Goal: Task Accomplishment & Management: Use online tool/utility

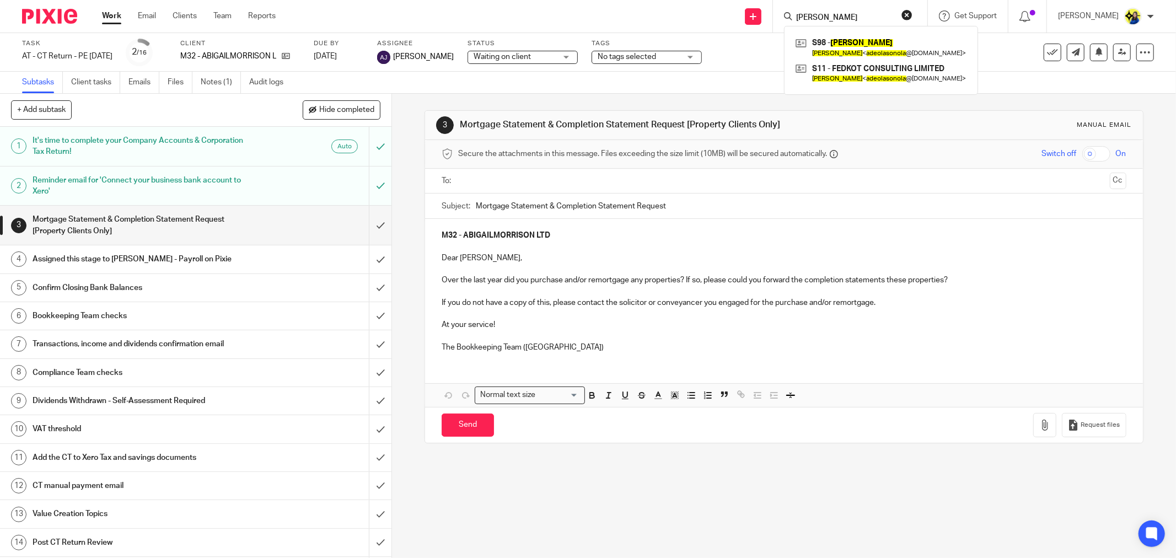
click at [102, 13] on link "Work" at bounding box center [111, 15] width 19 height 11
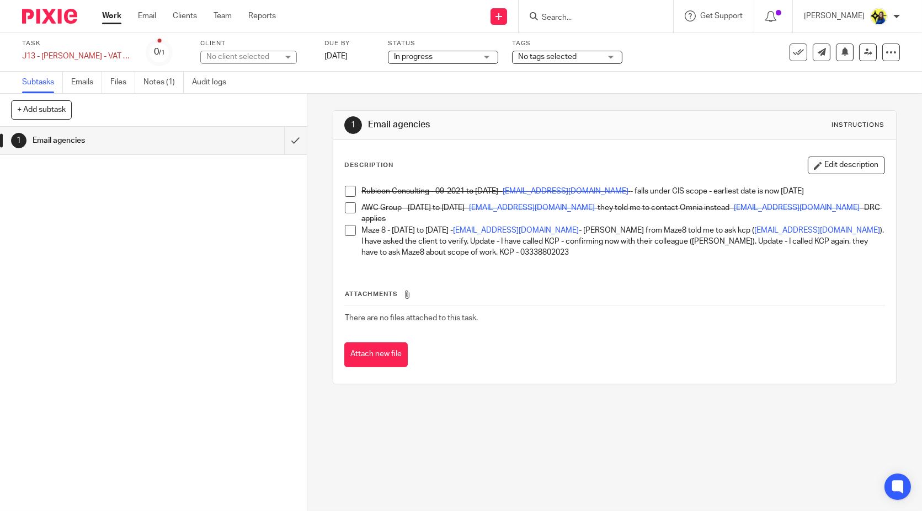
drag, startPoint x: 132, startPoint y: 212, endPoint x: 89, endPoint y: 196, distance: 45.9
click at [130, 211] on div "1 Email agencies" at bounding box center [153, 319] width 307 height 384
click at [633, 14] on input "Search" at bounding box center [589, 18] width 99 height 10
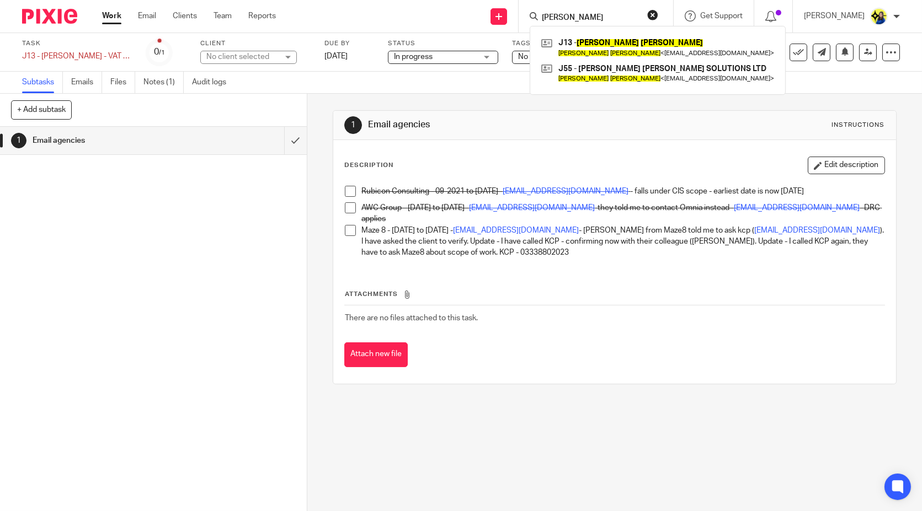
drag, startPoint x: 636, startPoint y: 17, endPoint x: 557, endPoint y: 10, distance: 79.1
click at [557, 10] on div "joseph jarman" at bounding box center [593, 16] width 128 height 14
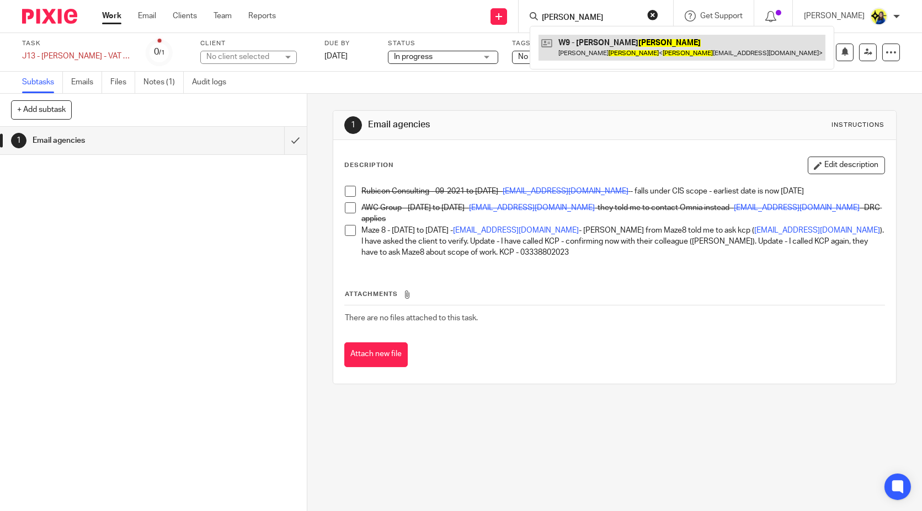
type input "wilson"
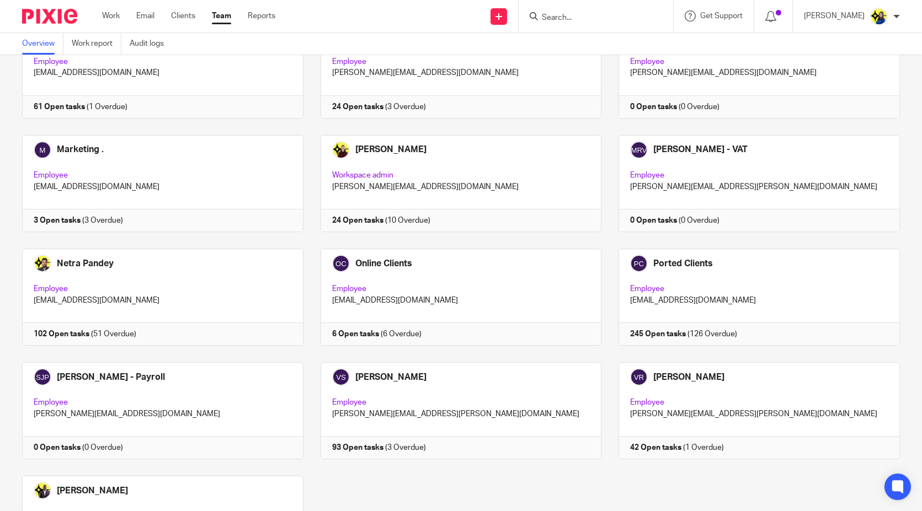
scroll to position [648, 0]
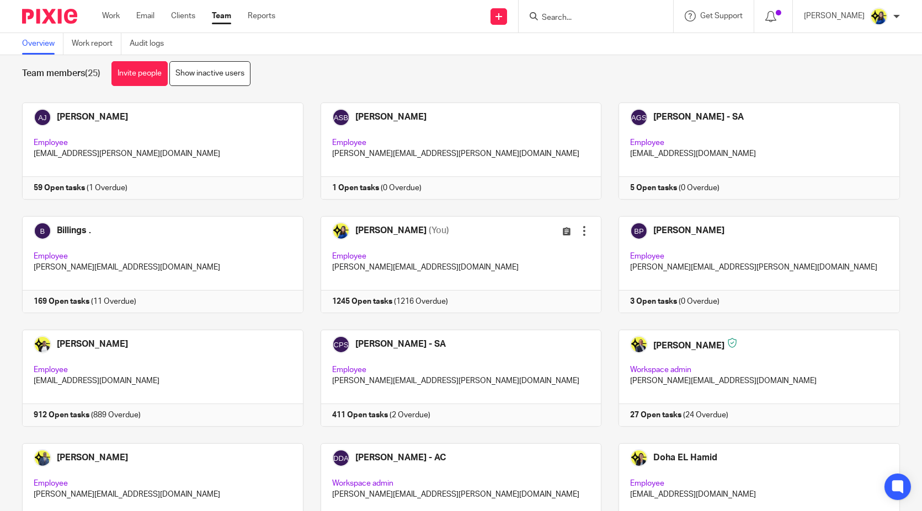
scroll to position [0, 0]
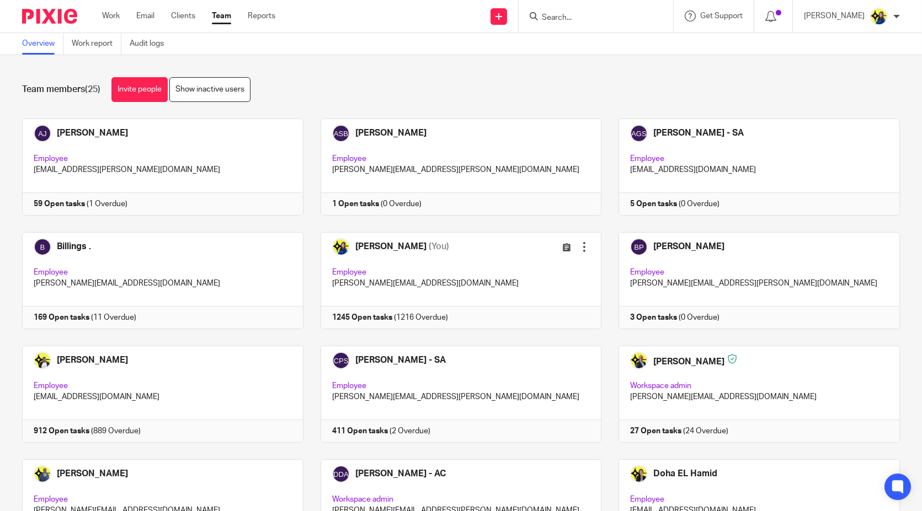
click at [390, 92] on div "Team members (25) Invite people Show inactive users" at bounding box center [460, 89] width 877 height 25
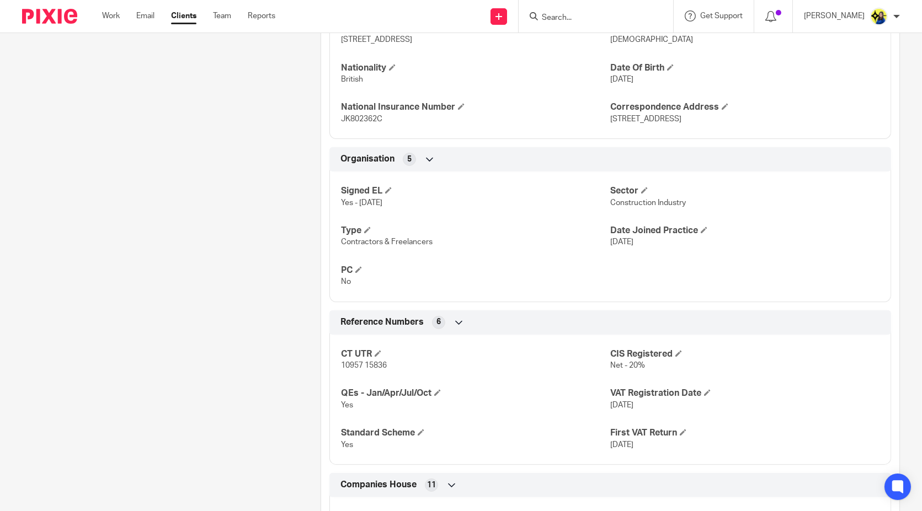
scroll to position [613, 0]
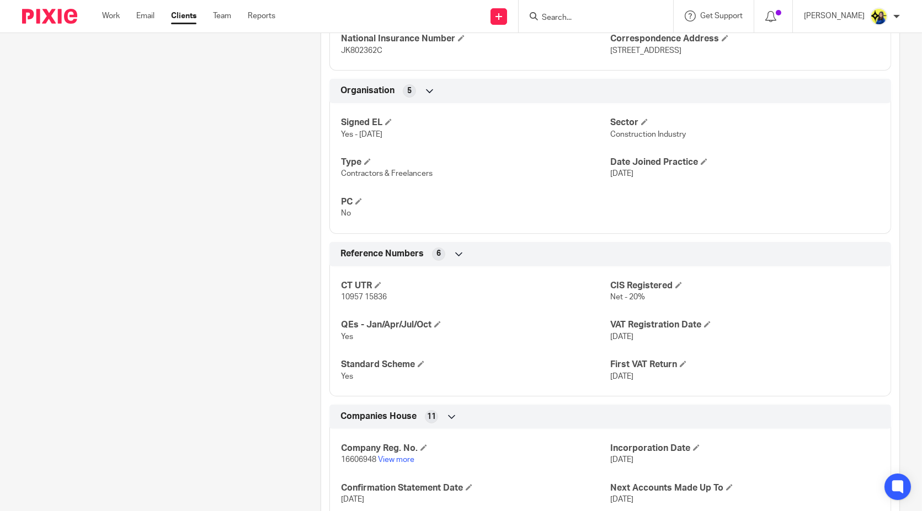
drag, startPoint x: 199, startPoint y: 307, endPoint x: 194, endPoint y: 298, distance: 9.4
click at [194, 298] on div "Client contacts Joseph Jarman (Electrician) 07886 185 807 joejarman84@hotmail.c…" at bounding box center [154, 112] width 298 height 1215
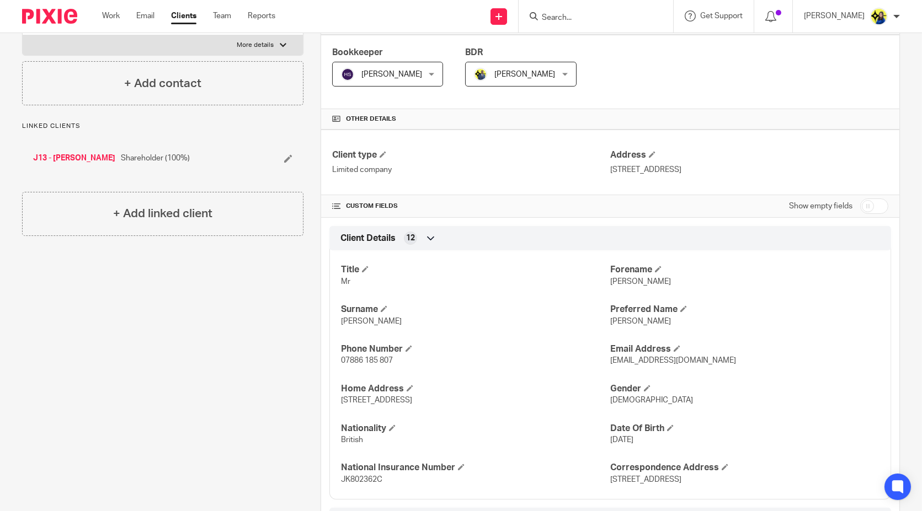
scroll to position [0, 0]
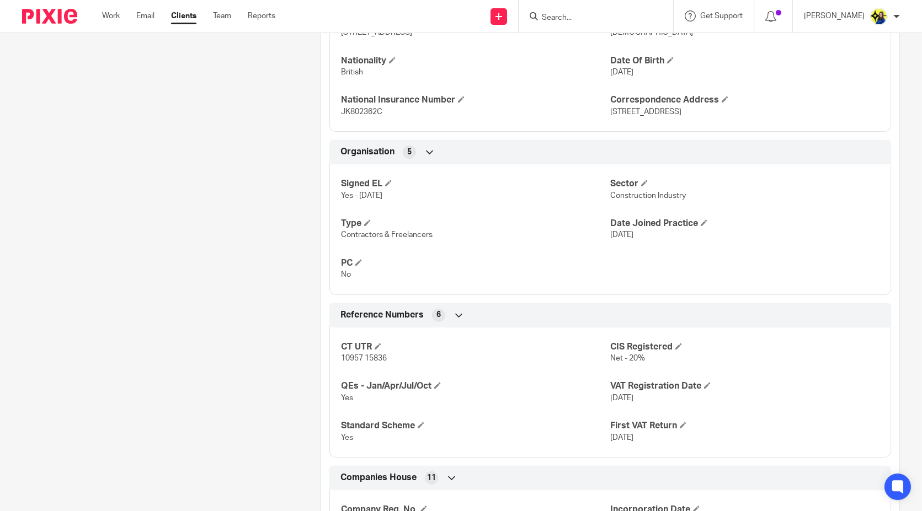
click at [185, 282] on div "Client contacts [PERSON_NAME] (Electrician) 07886 185 807 [EMAIL_ADDRESS][DOMAI…" at bounding box center [154, 173] width 298 height 1215
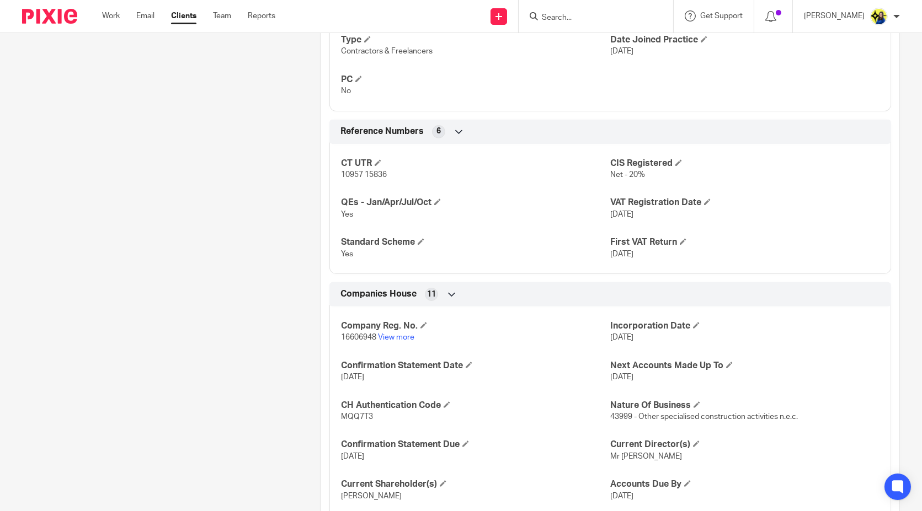
scroll to position [796, 0]
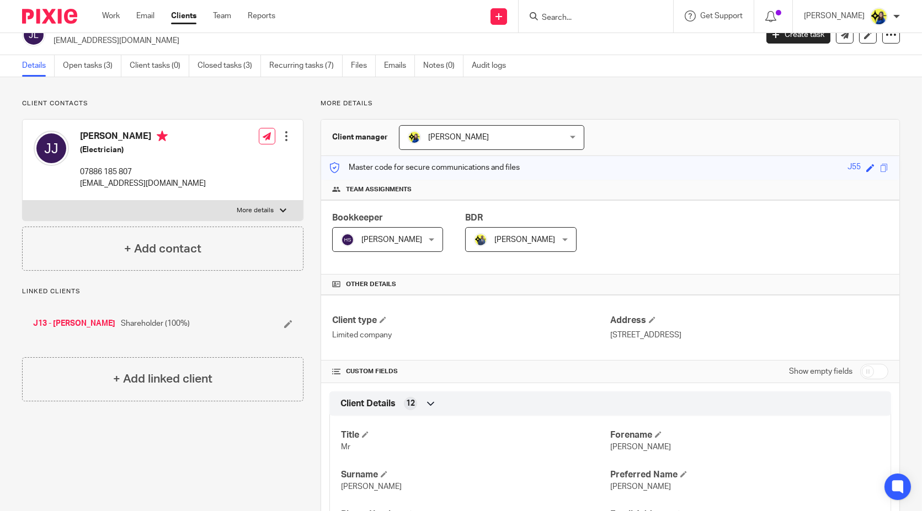
scroll to position [0, 0]
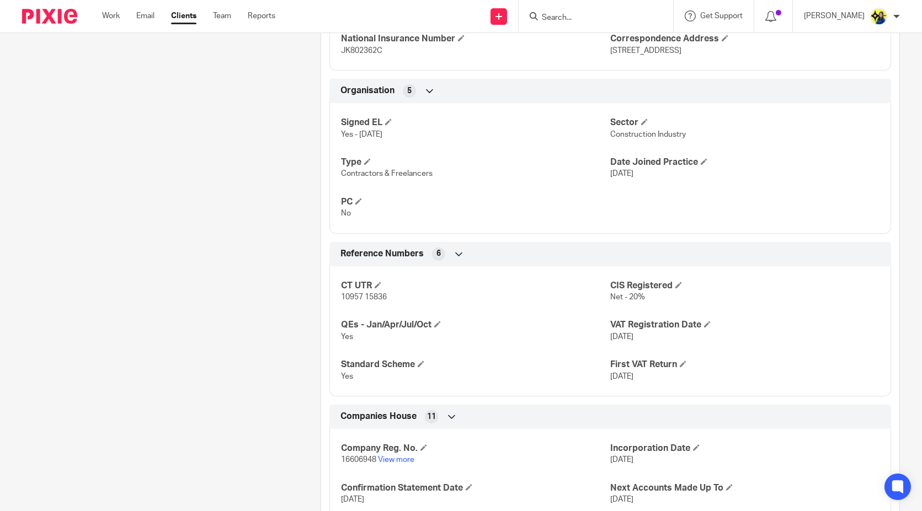
click at [214, 202] on div "Client contacts Joseph Jarman (Electrician) 07886 185 807 joejarman84@hotmail.c…" at bounding box center [154, 112] width 298 height 1215
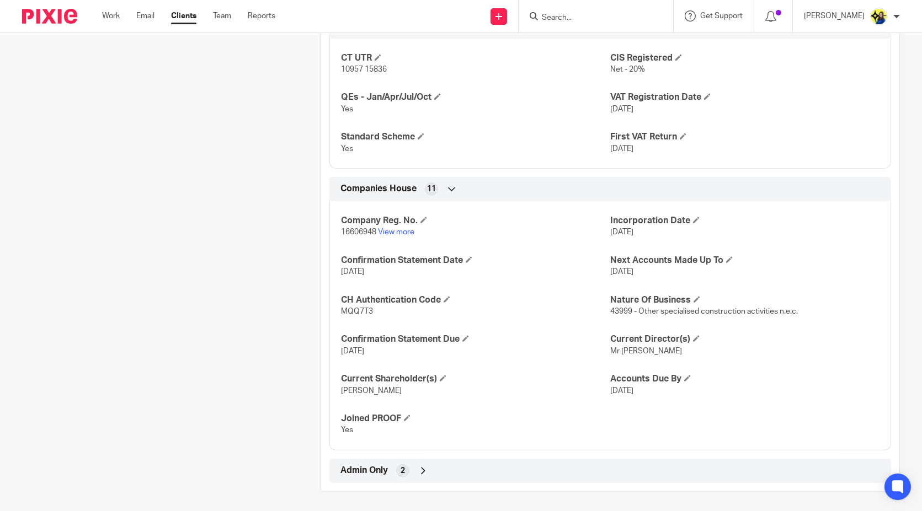
click at [357, 467] on span "Admin Only" at bounding box center [363, 471] width 47 height 12
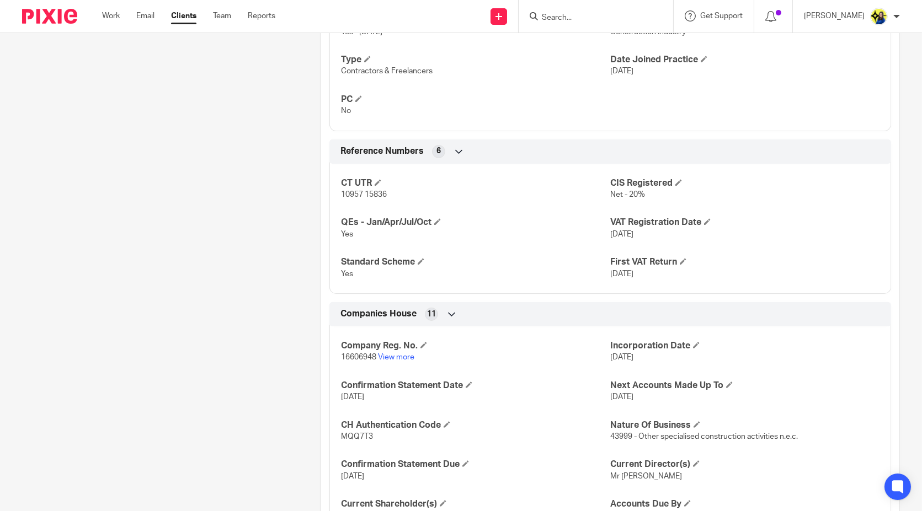
scroll to position [708, 0]
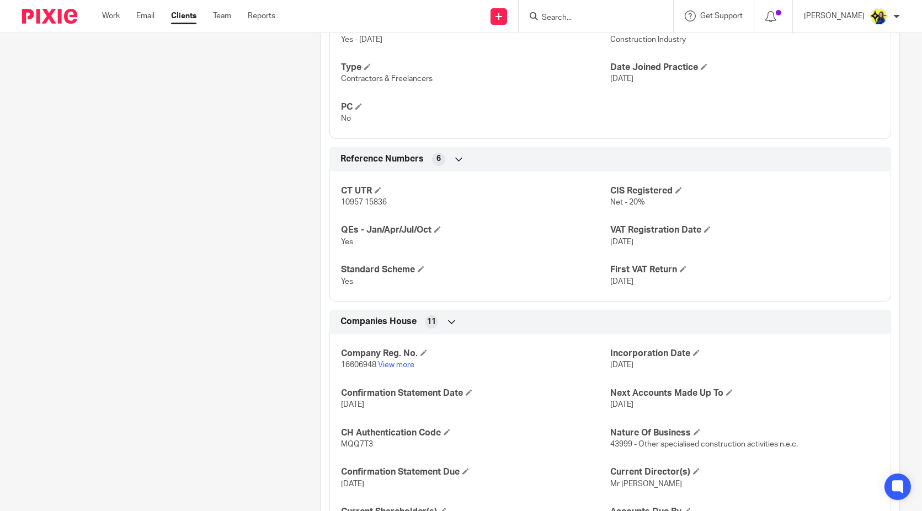
click at [234, 363] on div "Client contacts Joseph Jarman (Electrician) 07886 185 807 joejarman84@hotmail.c…" at bounding box center [154, 43] width 298 height 1266
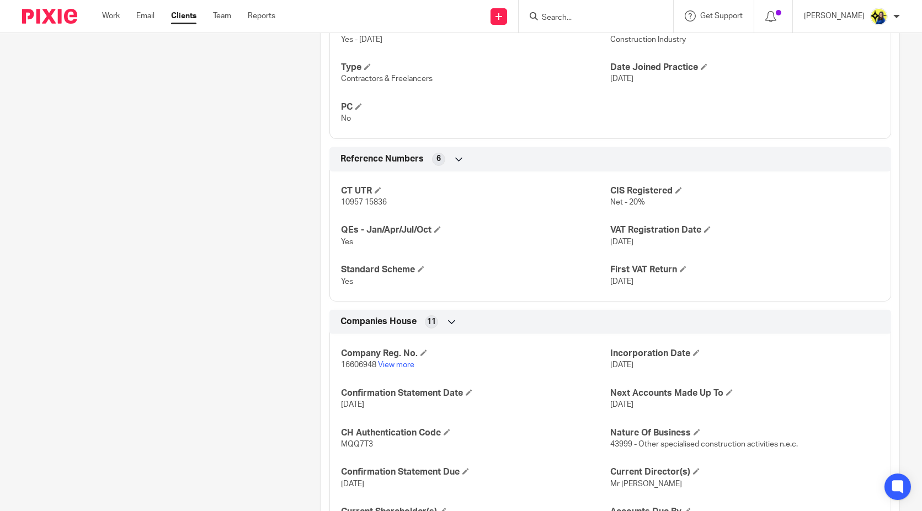
click at [234, 363] on div "Client contacts Joseph Jarman (Electrician) 07886 185 807 joejarman84@hotmail.c…" at bounding box center [154, 43] width 298 height 1266
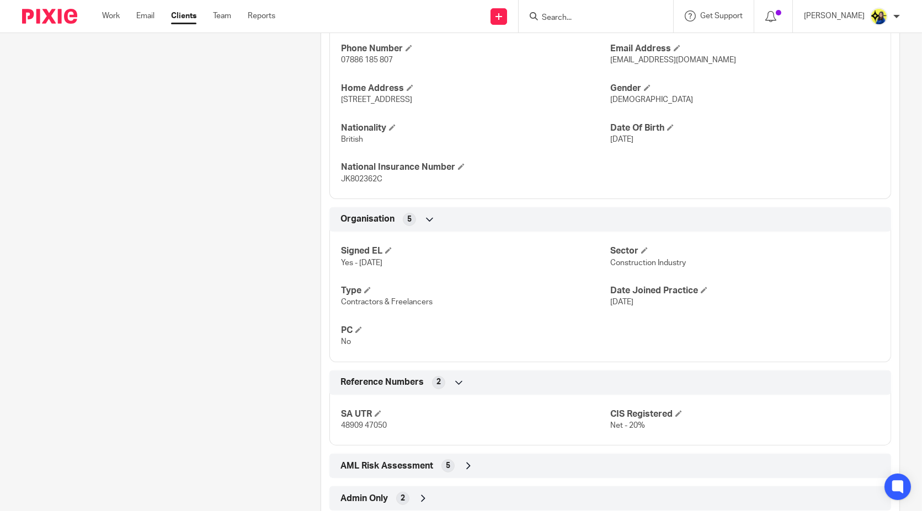
scroll to position [512, 0]
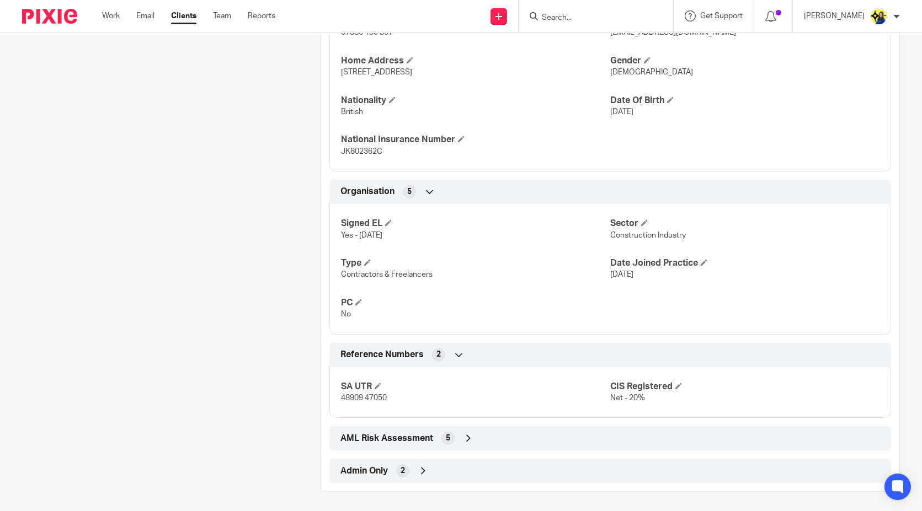
click at [190, 283] on div "Client contacts [PERSON_NAME] (Electrician) 07886 185 807 [EMAIL_ADDRESS][DOMAI…" at bounding box center [154, 49] width 298 height 886
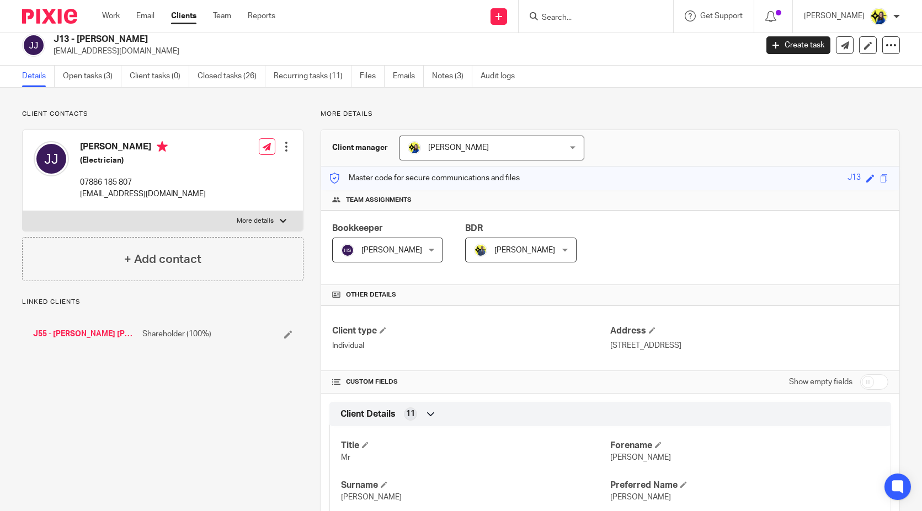
scroll to position [0, 0]
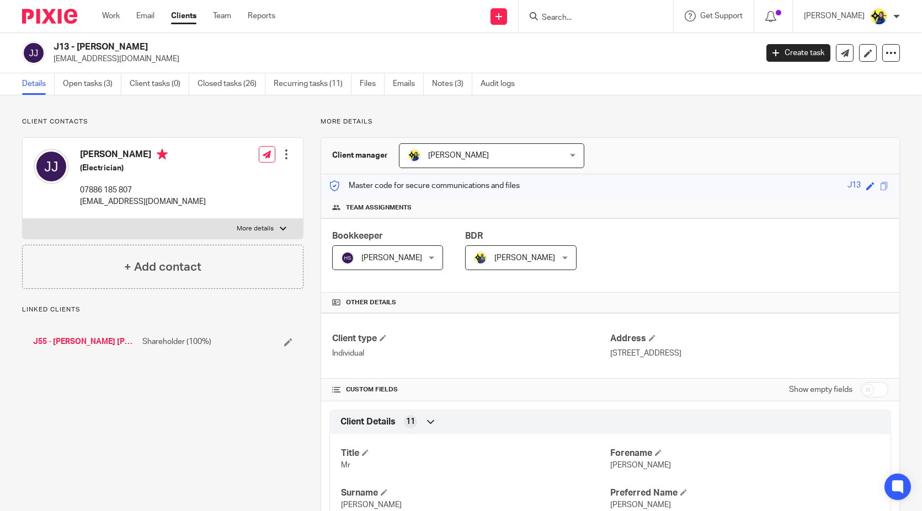
drag, startPoint x: 249, startPoint y: 395, endPoint x: 249, endPoint y: 387, distance: 8.3
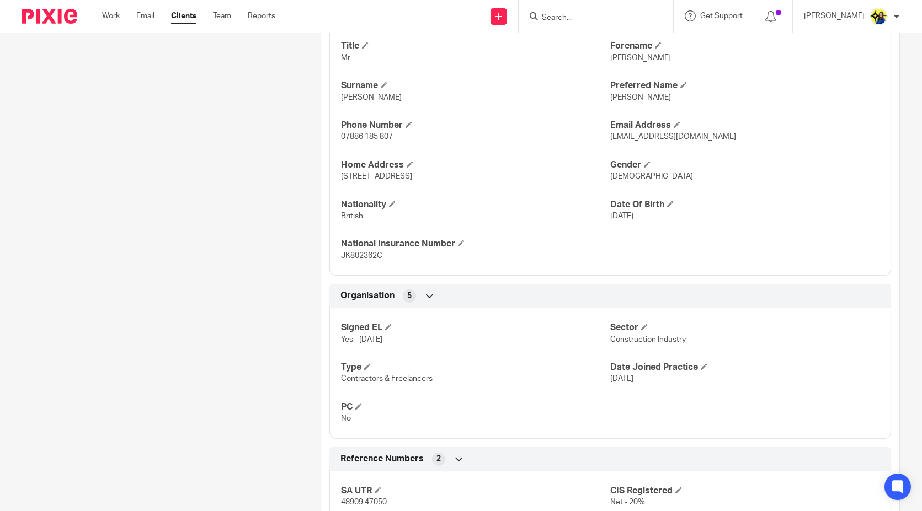
scroll to position [267, 0]
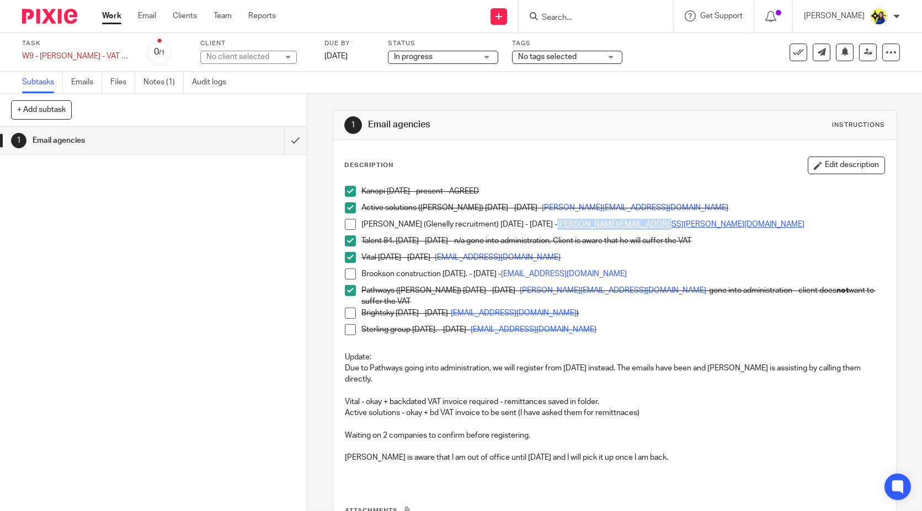
drag, startPoint x: 652, startPoint y: 219, endPoint x: 551, endPoint y: 224, distance: 101.0
click at [551, 224] on p "Sam Glove (Glenelly recruitment) 10-08-23 - 01-09-23 - sam.glover@glenellyis.com" at bounding box center [622, 224] width 522 height 11
copy link "sam.glover@glenellyis.com"
drag, startPoint x: 666, startPoint y: 276, endPoint x: 521, endPoint y: 280, distance: 145.6
click at [521, 280] on div "Brookson construction 05-04-23. - 11-05-23 - businessadvisors@brookson.co.uk" at bounding box center [622, 277] width 522 height 17
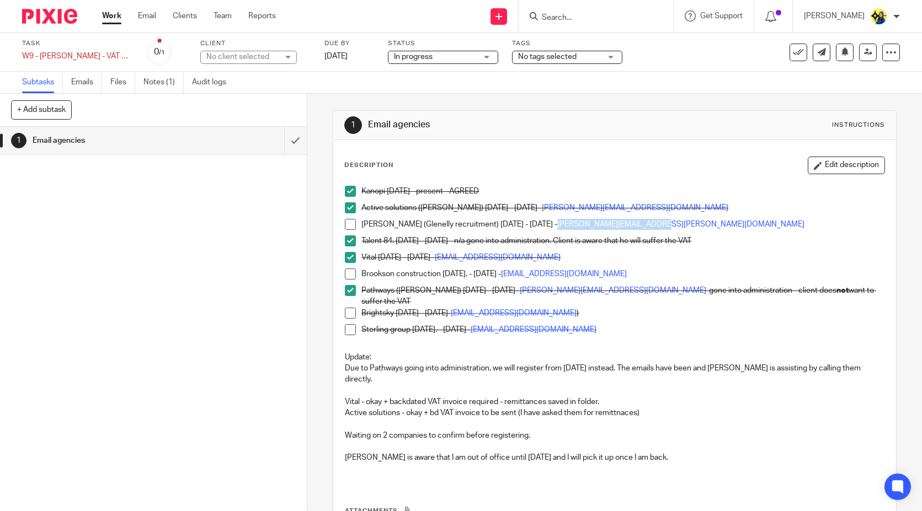
copy link "businessadvisors@brookson.co.uk"
click at [319, 248] on div "1 Email agencies Instructions Description Edit description Kanopi 03-04-24 - pr…" at bounding box center [614, 302] width 614 height 417
click at [629, 19] on input "Search" at bounding box center [589, 18] width 99 height 10
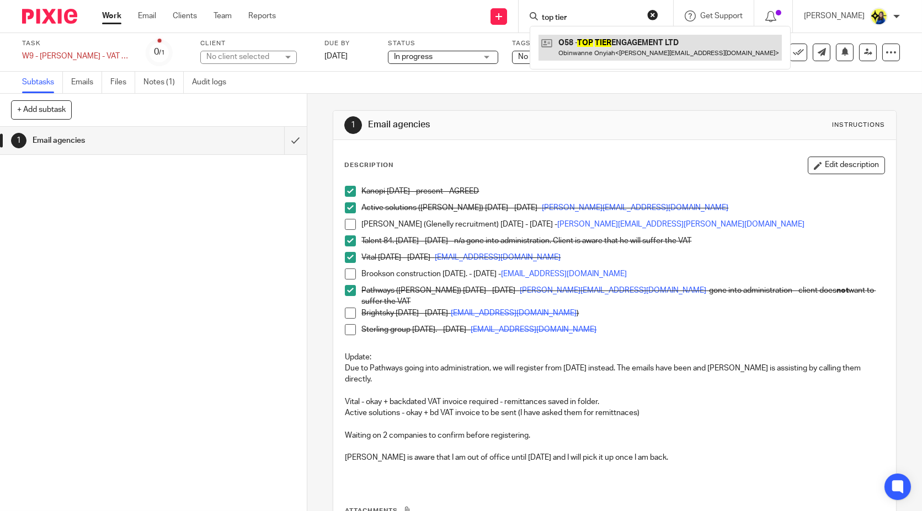
type input "top tier"
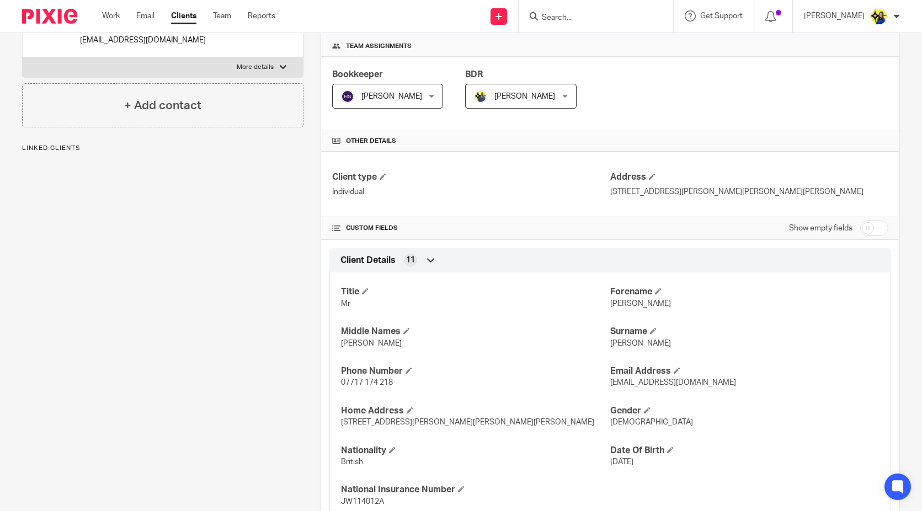
scroll to position [245, 0]
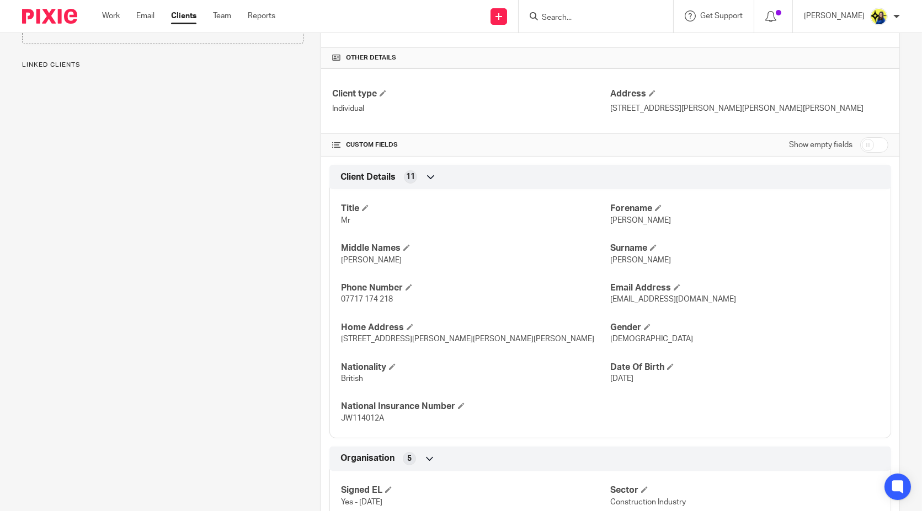
click at [209, 389] on div "Client contacts [PERSON_NAME] (M&E Supervisor) 07717 174 218 [EMAIL_ADDRESS][DO…" at bounding box center [154, 300] width 298 height 854
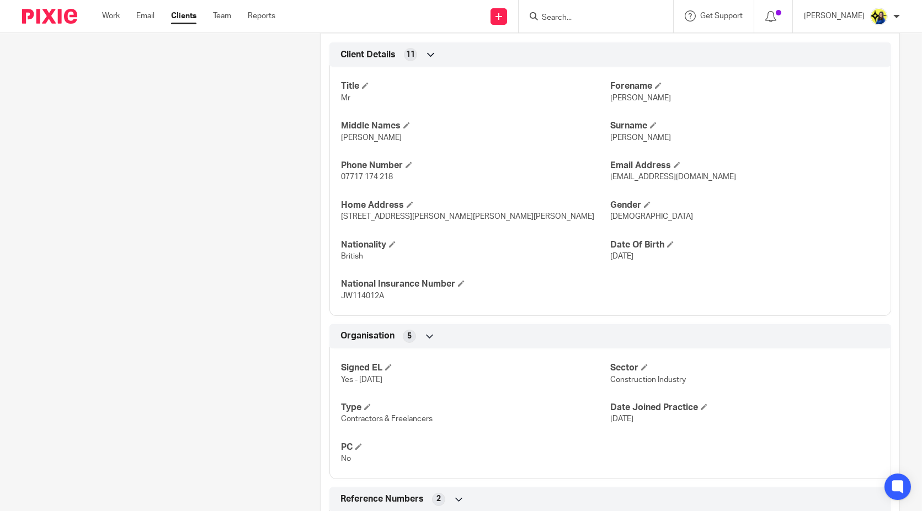
click at [211, 388] on div "Client contacts [PERSON_NAME] (M&E Supervisor) 07717 174 218 [EMAIL_ADDRESS][DO…" at bounding box center [154, 177] width 298 height 854
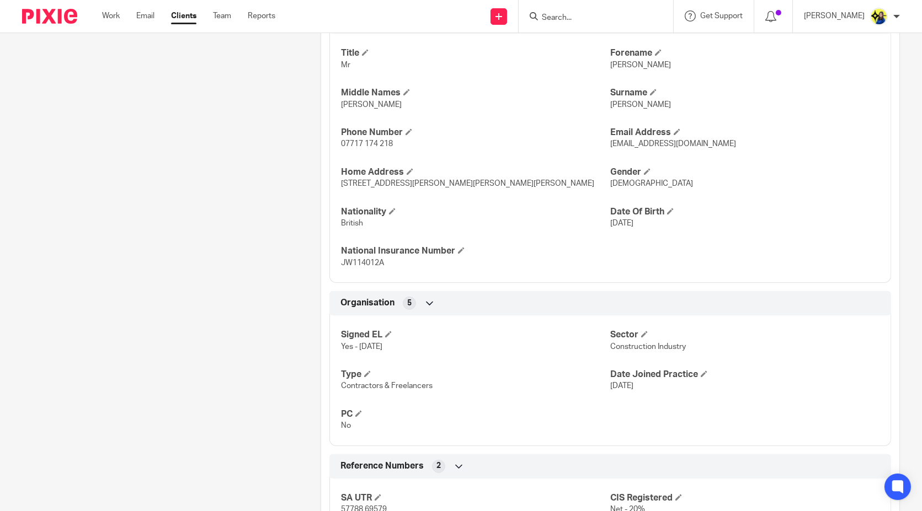
scroll to position [428, 0]
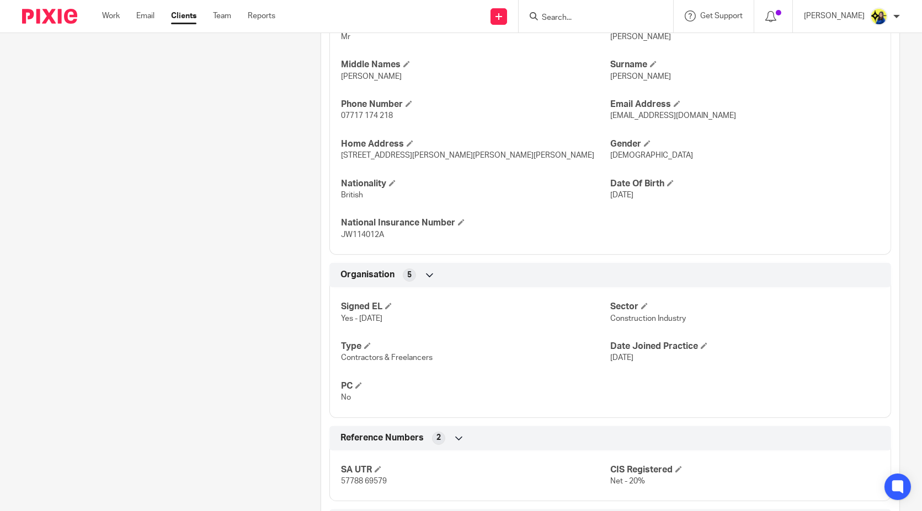
click at [217, 368] on div "Client contacts [PERSON_NAME] (M&E Supervisor) 07717 174 218 [EMAIL_ADDRESS][DO…" at bounding box center [154, 116] width 298 height 854
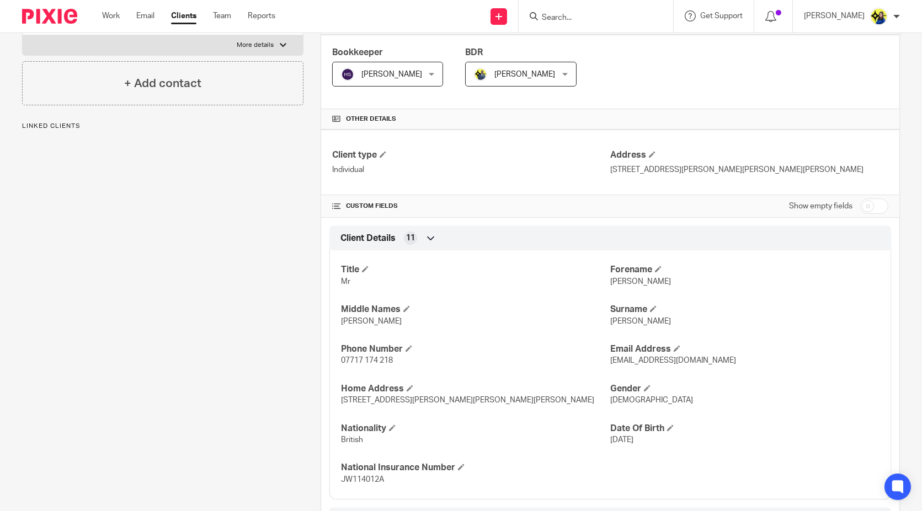
scroll to position [0, 0]
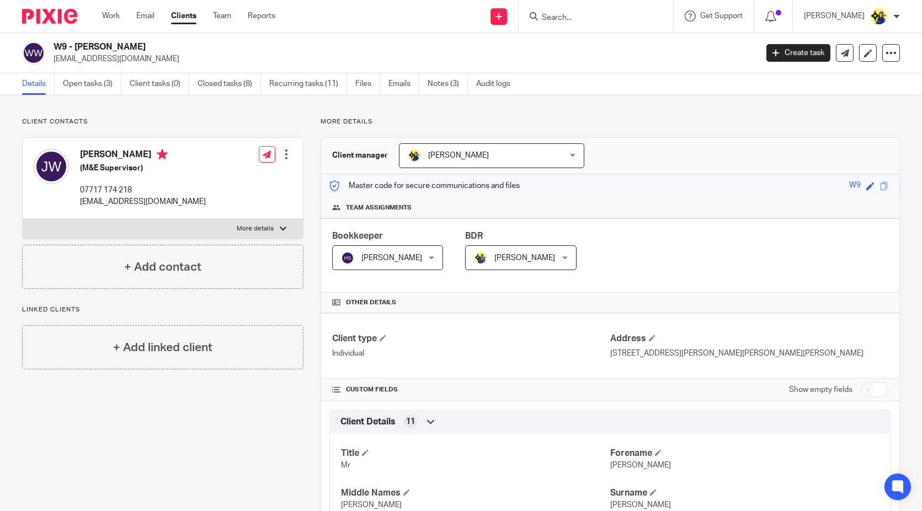
drag, startPoint x: 195, startPoint y: 111, endPoint x: 364, endPoint y: 20, distance: 192.5
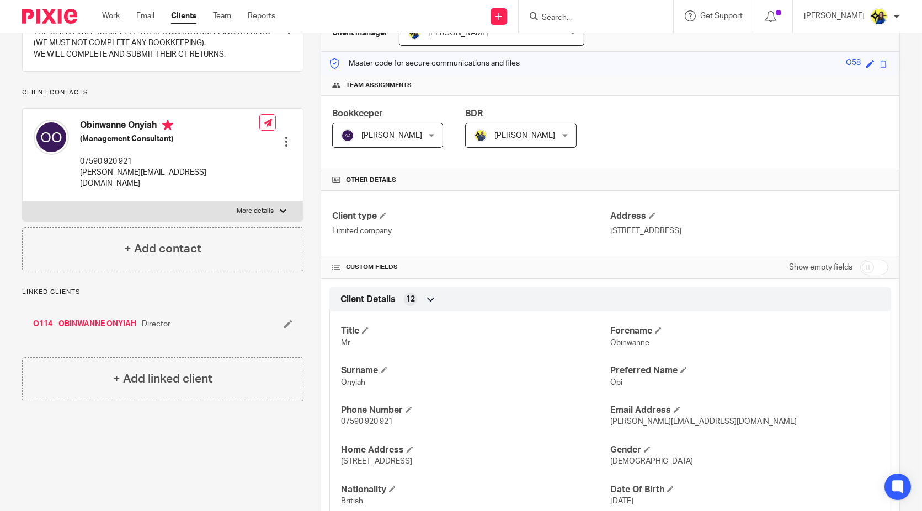
scroll to position [184, 0]
